Goal: Communication & Community: Participate in discussion

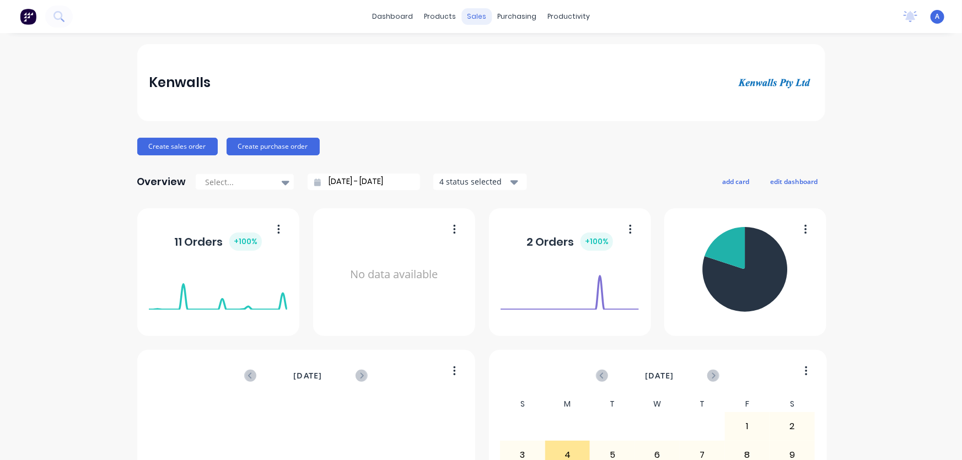
click at [469, 15] on div "sales" at bounding box center [476, 16] width 30 height 17
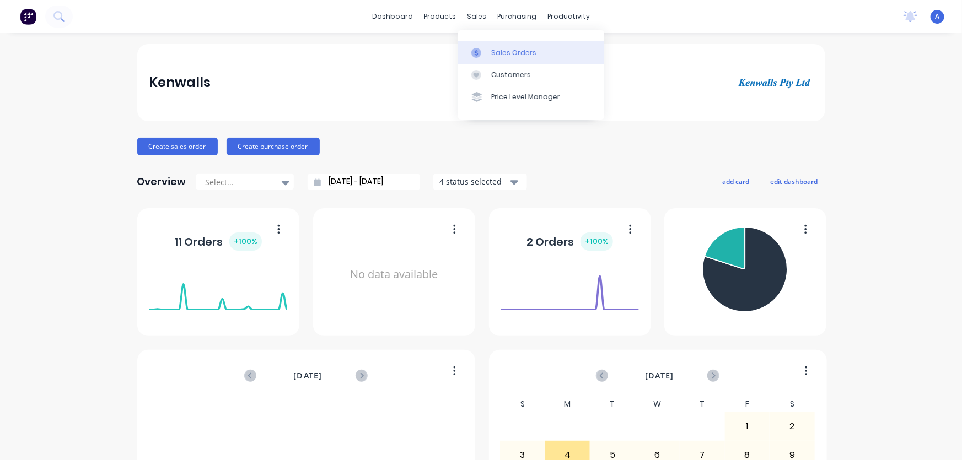
click at [510, 52] on div "Sales Orders" at bounding box center [513, 53] width 45 height 10
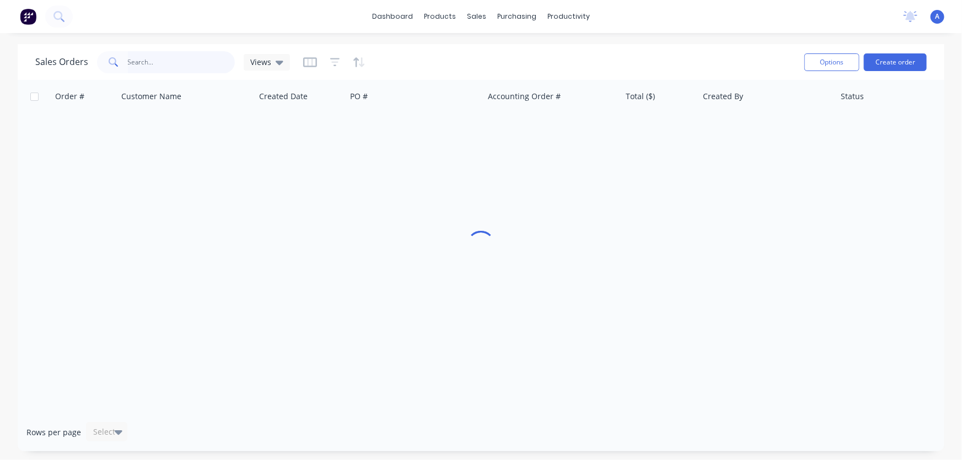
click at [148, 64] on input "text" at bounding box center [181, 62] width 107 height 22
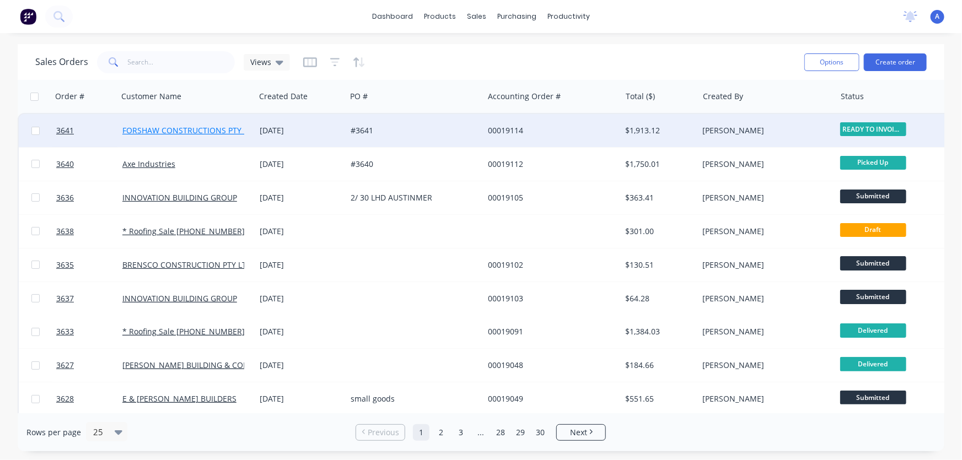
click at [142, 131] on link "FORSHAW CONSTRUCTIONS PTY LTD" at bounding box center [189, 130] width 135 height 10
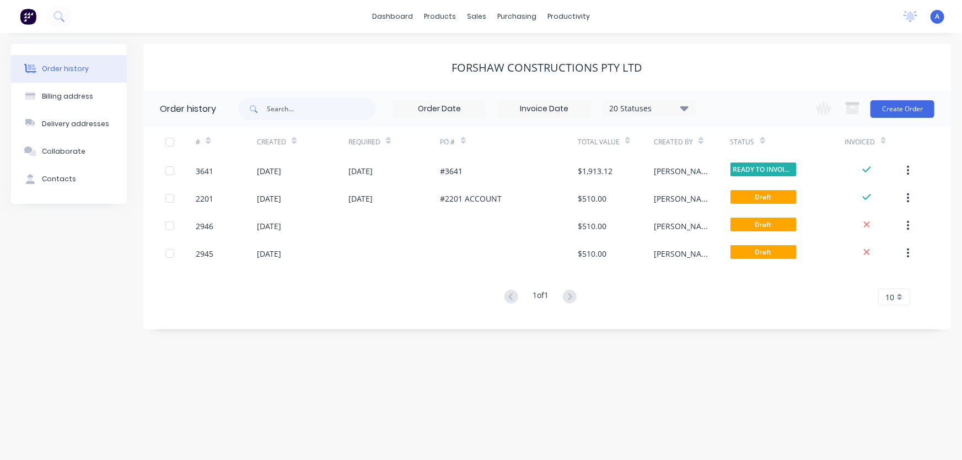
click at [689, 110] on icon at bounding box center [684, 107] width 8 height 13
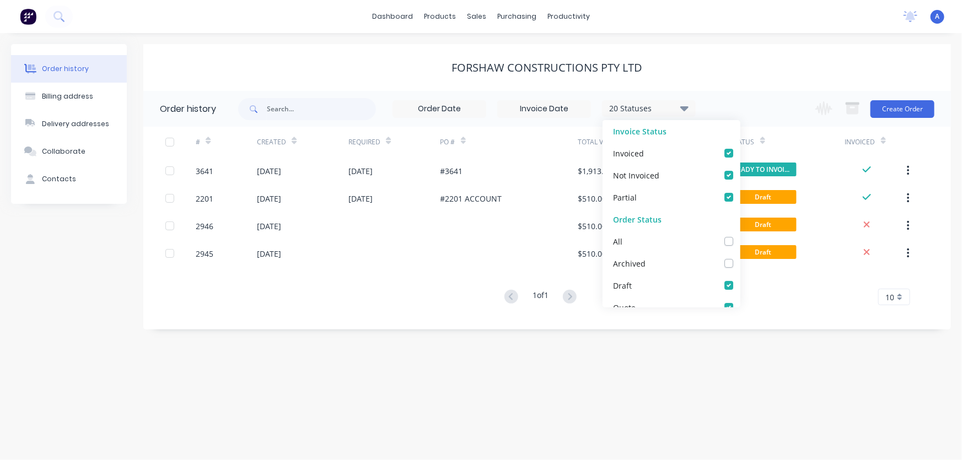
click at [685, 110] on icon at bounding box center [684, 108] width 8 height 5
click at [678, 77] on div "FORSHAW CONSTRUCTIONS PTY LTD" at bounding box center [547, 67] width 808 height 47
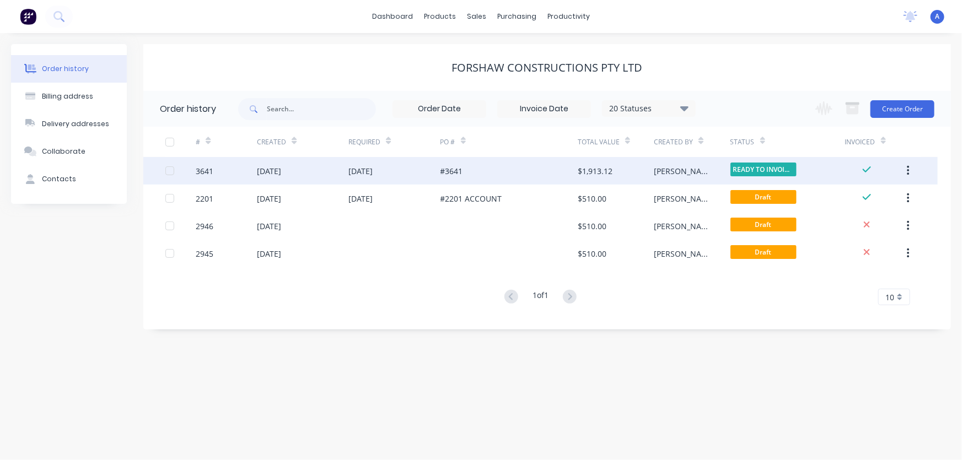
click at [169, 171] on div at bounding box center [170, 171] width 22 height 22
click at [775, 165] on span "READY TO INVOIC..." at bounding box center [763, 170] width 66 height 14
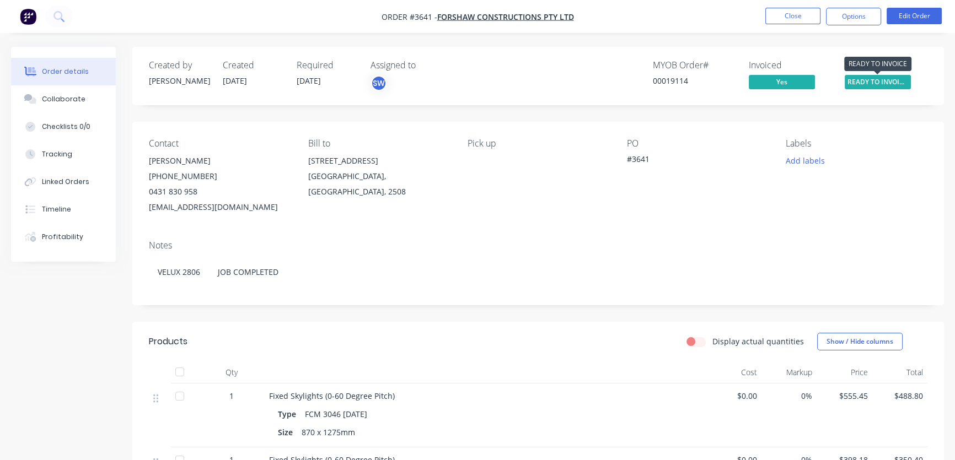
click at [874, 78] on span "READY TO INVOIC..." at bounding box center [878, 82] width 66 height 14
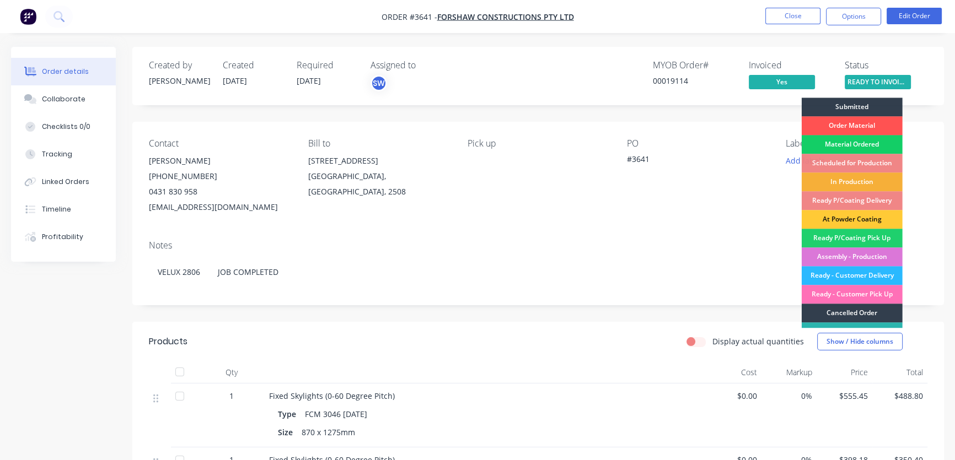
scroll to position [31, 0]
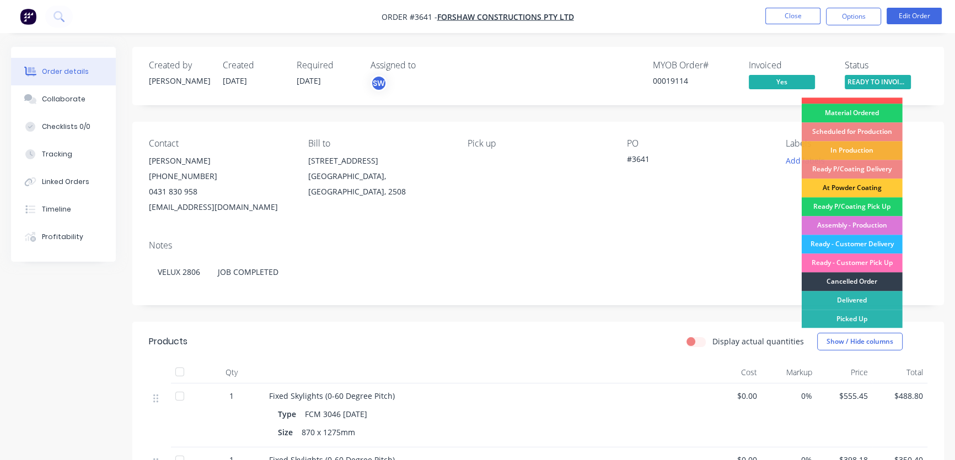
click at [851, 47] on div "Created by [PERSON_NAME] Created [DATE] Required [DATE] Assigned to SW MYOB Ord…" at bounding box center [537, 76] width 811 height 58
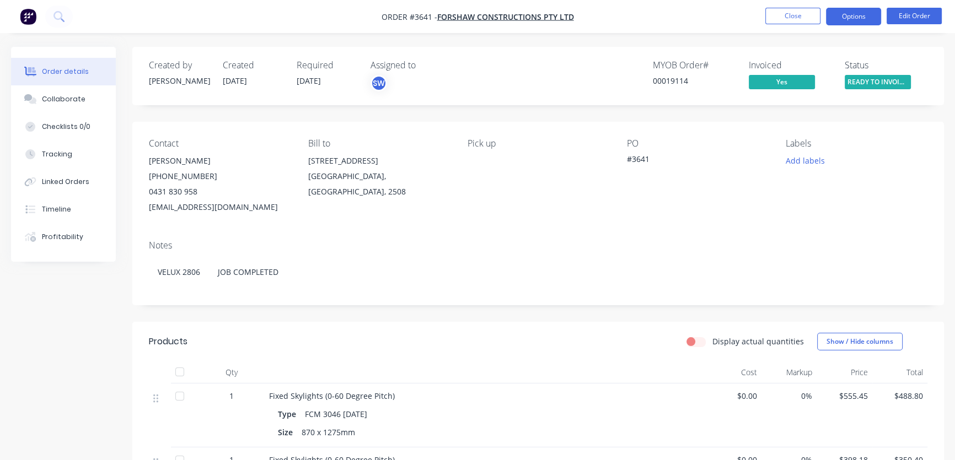
click at [861, 16] on button "Options" at bounding box center [853, 17] width 55 height 18
click at [719, 49] on div "Created by [PERSON_NAME] Created [DATE] Required [DATE] Assigned to SW MYOB Ord…" at bounding box center [537, 76] width 811 height 58
click at [879, 80] on span "READY TO INVOIC..." at bounding box center [878, 82] width 66 height 14
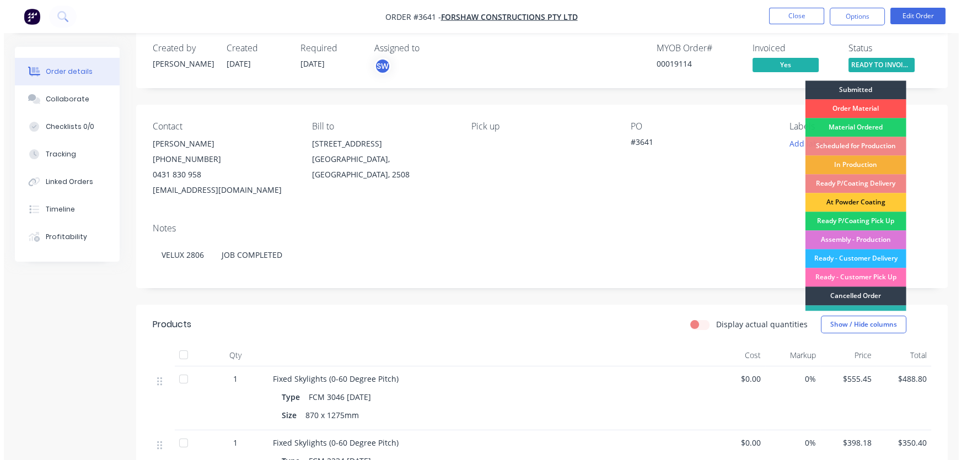
scroll to position [0, 0]
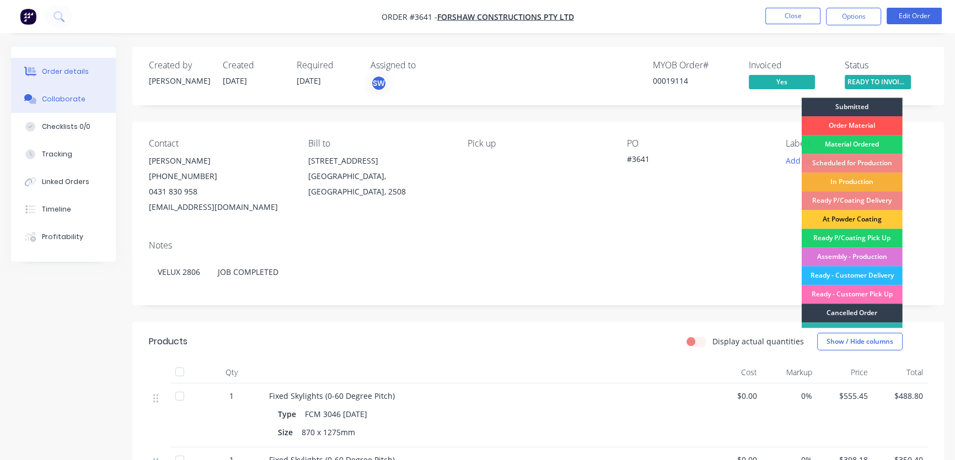
click at [61, 101] on div "Collaborate" at bounding box center [64, 99] width 44 height 10
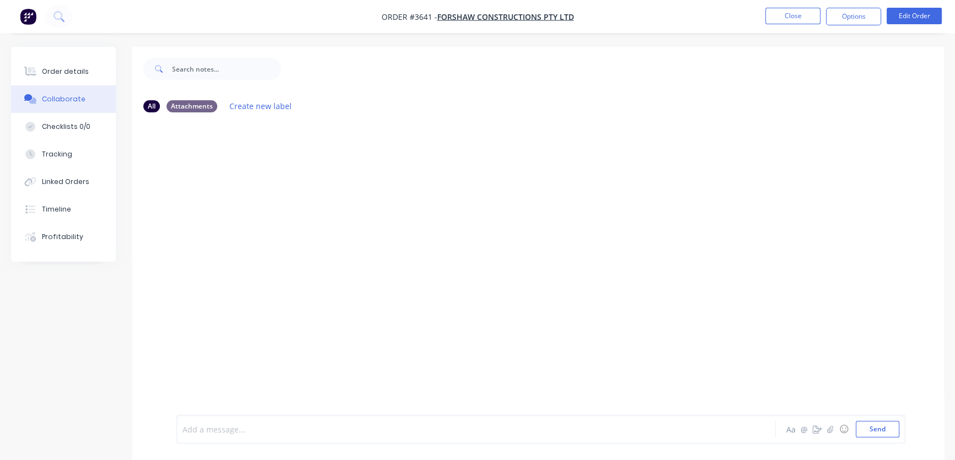
click at [203, 429] on div at bounding box center [451, 430] width 537 height 12
click at [885, 428] on button "Send" at bounding box center [878, 429] width 44 height 17
